Goal: Transaction & Acquisition: Subscribe to service/newsletter

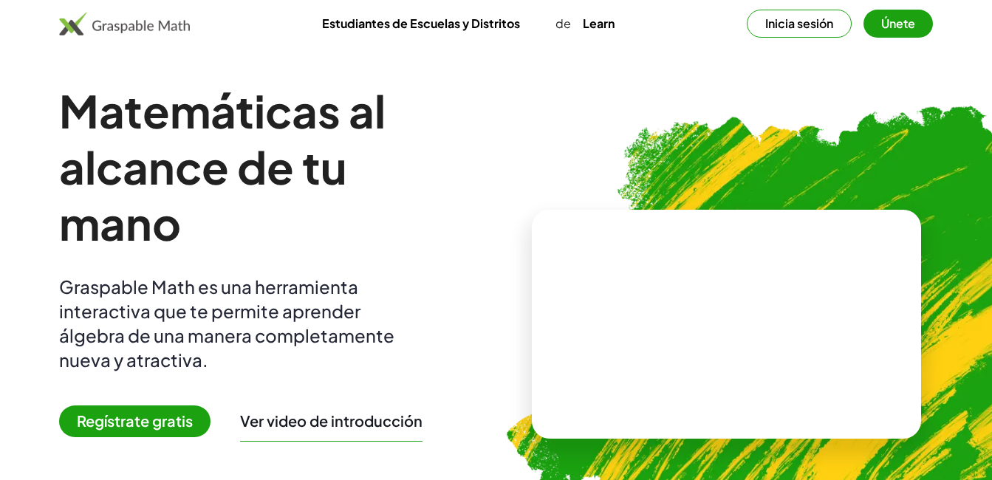
click at [126, 432] on span "Regístrate gratis" at bounding box center [134, 422] width 151 height 32
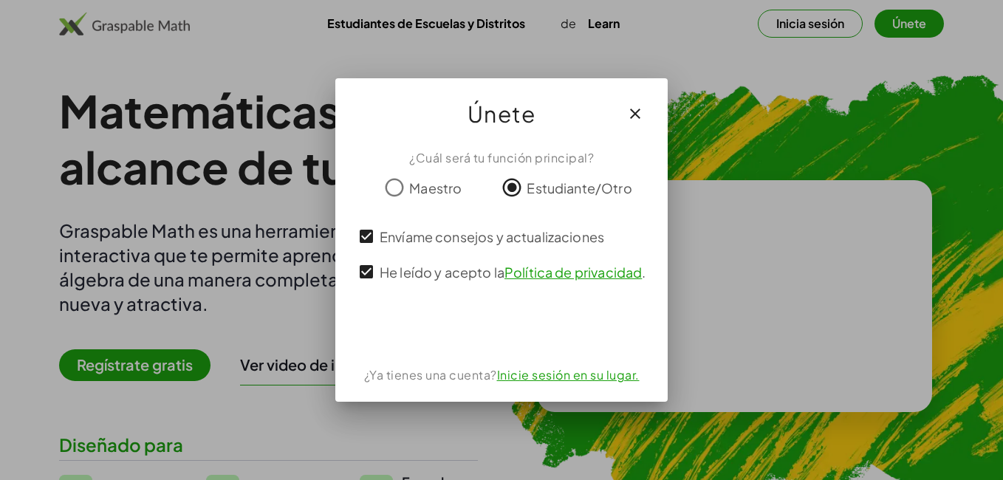
click at [632, 115] on icon "button" at bounding box center [635, 114] width 18 height 18
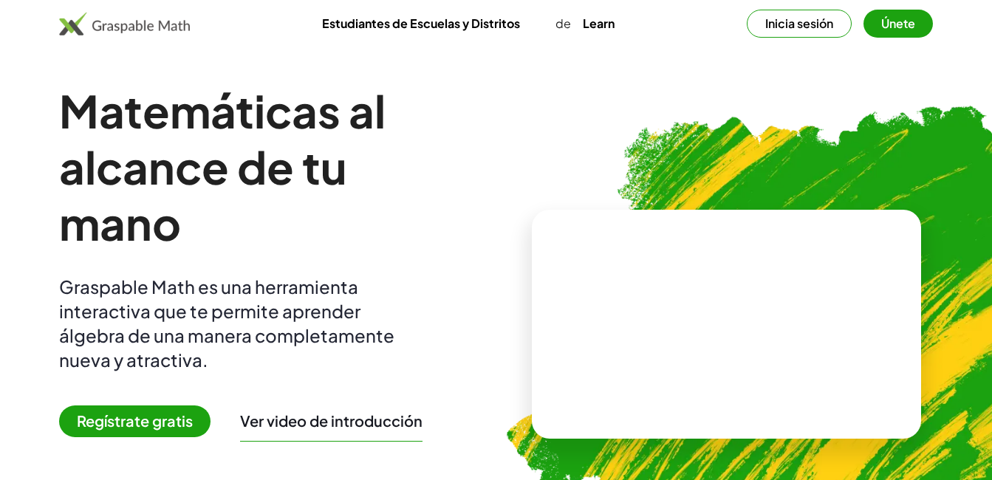
click at [801, 22] on button "Inicia sesión" at bounding box center [799, 24] width 105 height 28
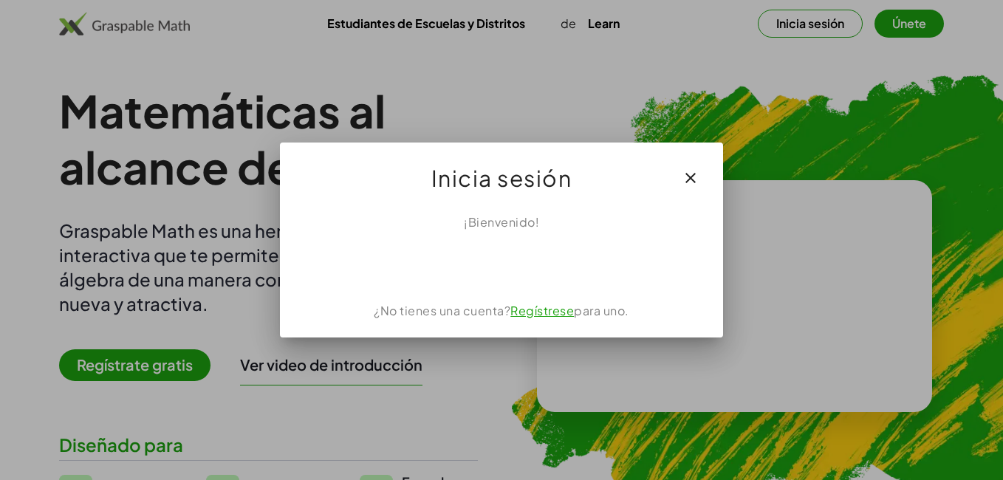
click at [542, 314] on link "Regístrese" at bounding box center [542, 311] width 64 height 16
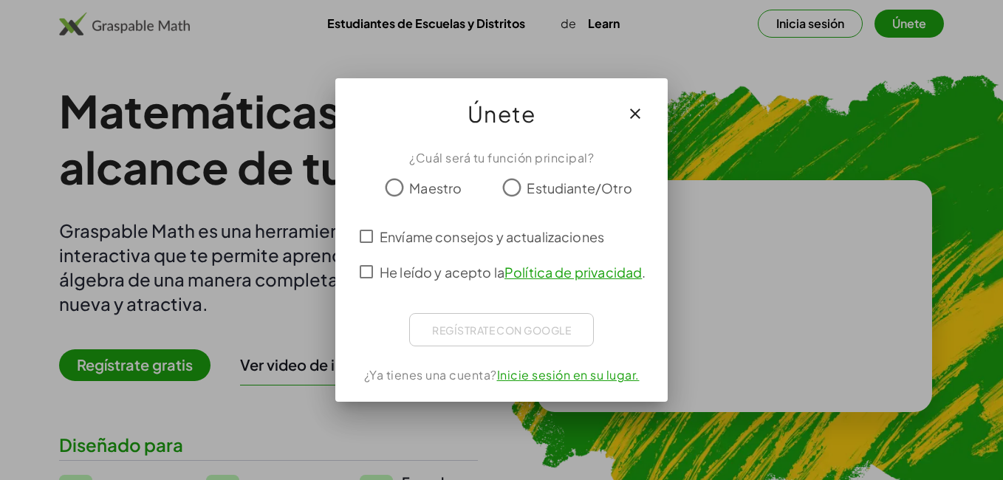
click at [638, 120] on icon "button" at bounding box center [635, 114] width 18 height 18
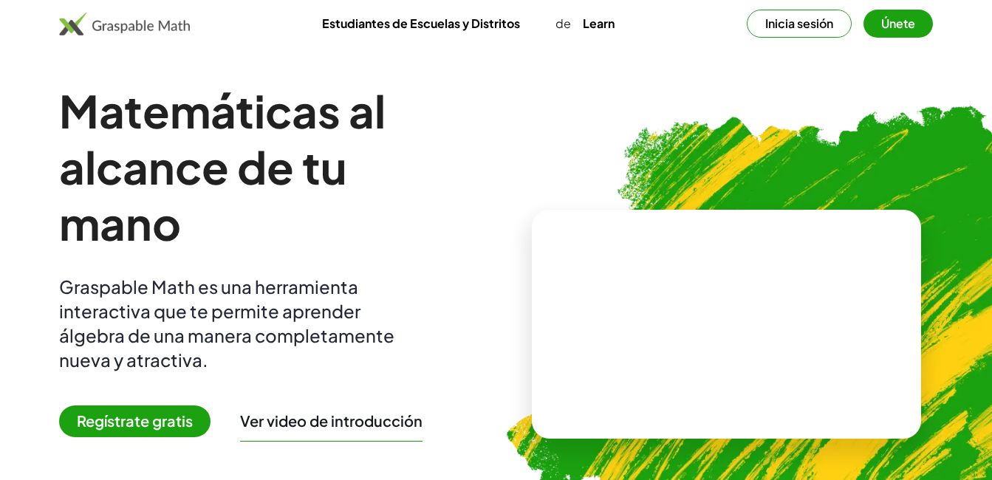
click at [454, 30] on link "Estudiantes de Escuelas y Distritos" at bounding box center [421, 23] width 222 height 27
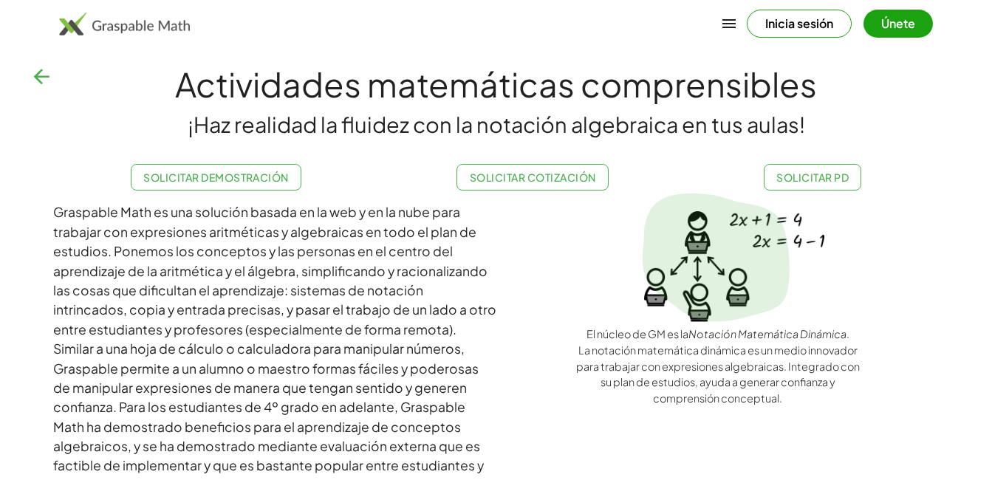
click at [53, 78] on button "button" at bounding box center [41, 76] width 35 height 35
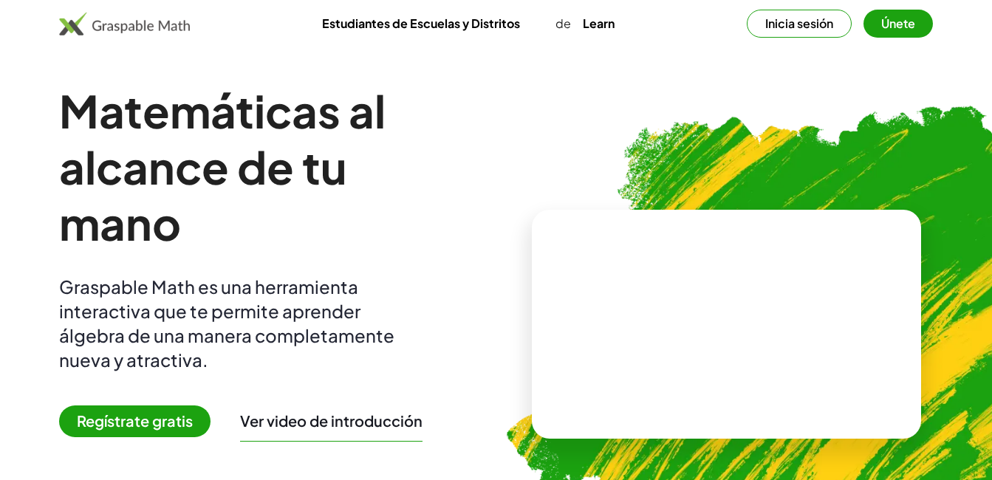
click at [146, 427] on span "Regístrate gratis" at bounding box center [134, 422] width 151 height 32
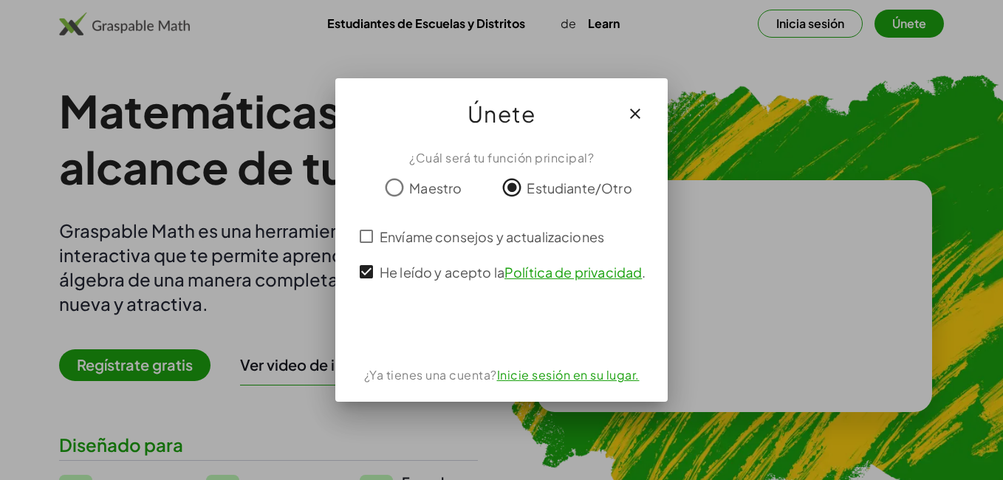
click at [625, 112] on button "button" at bounding box center [635, 113] width 35 height 35
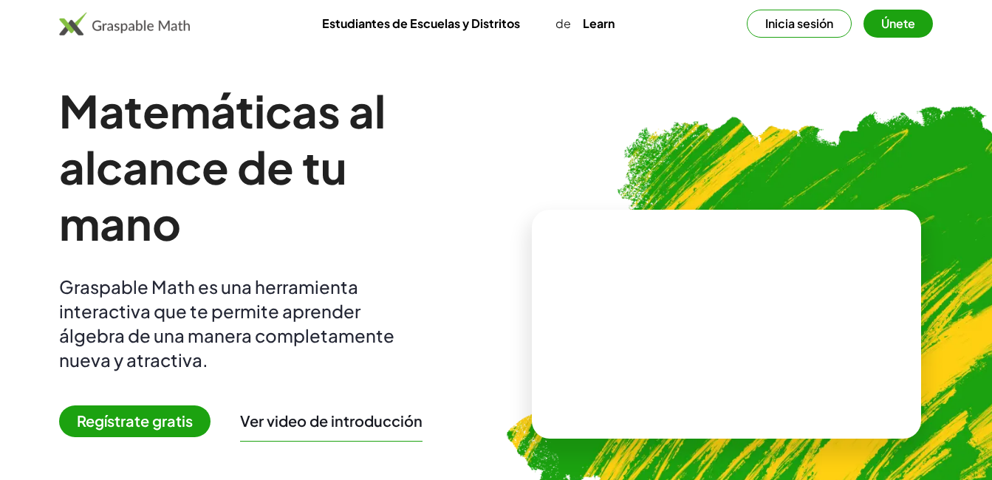
click at [161, 406] on span "Regístrate gratis" at bounding box center [134, 422] width 151 height 32
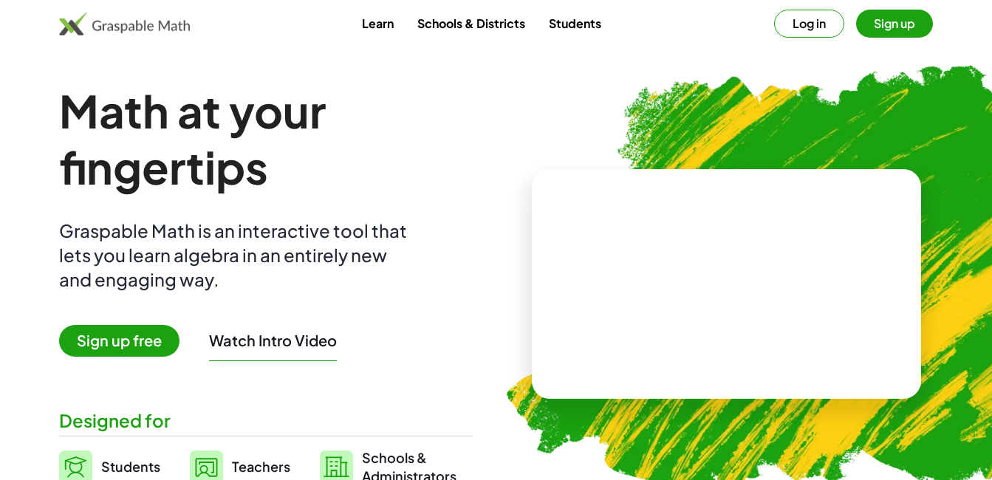
click at [140, 339] on span "Sign up free" at bounding box center [119, 341] width 120 height 32
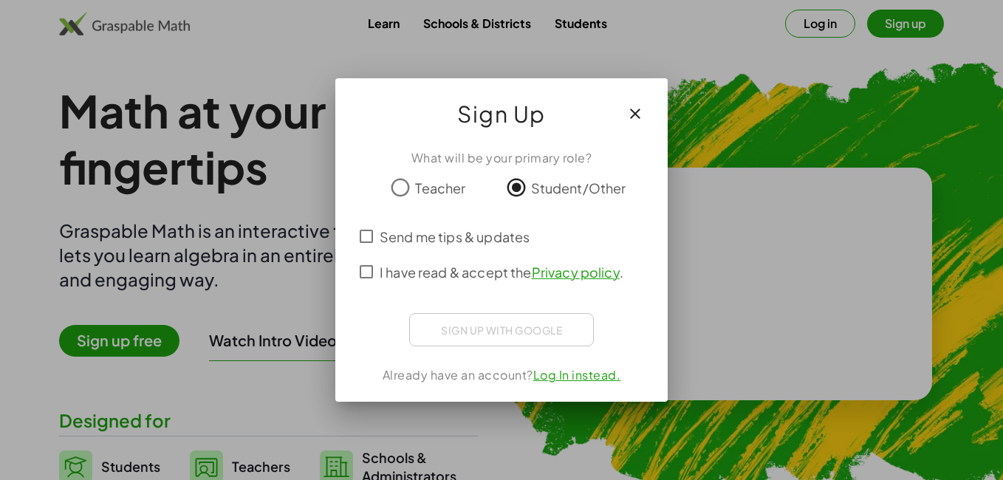
click at [381, 238] on span "Send me tips & updates" at bounding box center [455, 237] width 150 height 20
click at [945, 96] on div at bounding box center [501, 240] width 1003 height 480
